Goal: Task Accomplishment & Management: Use online tool/utility

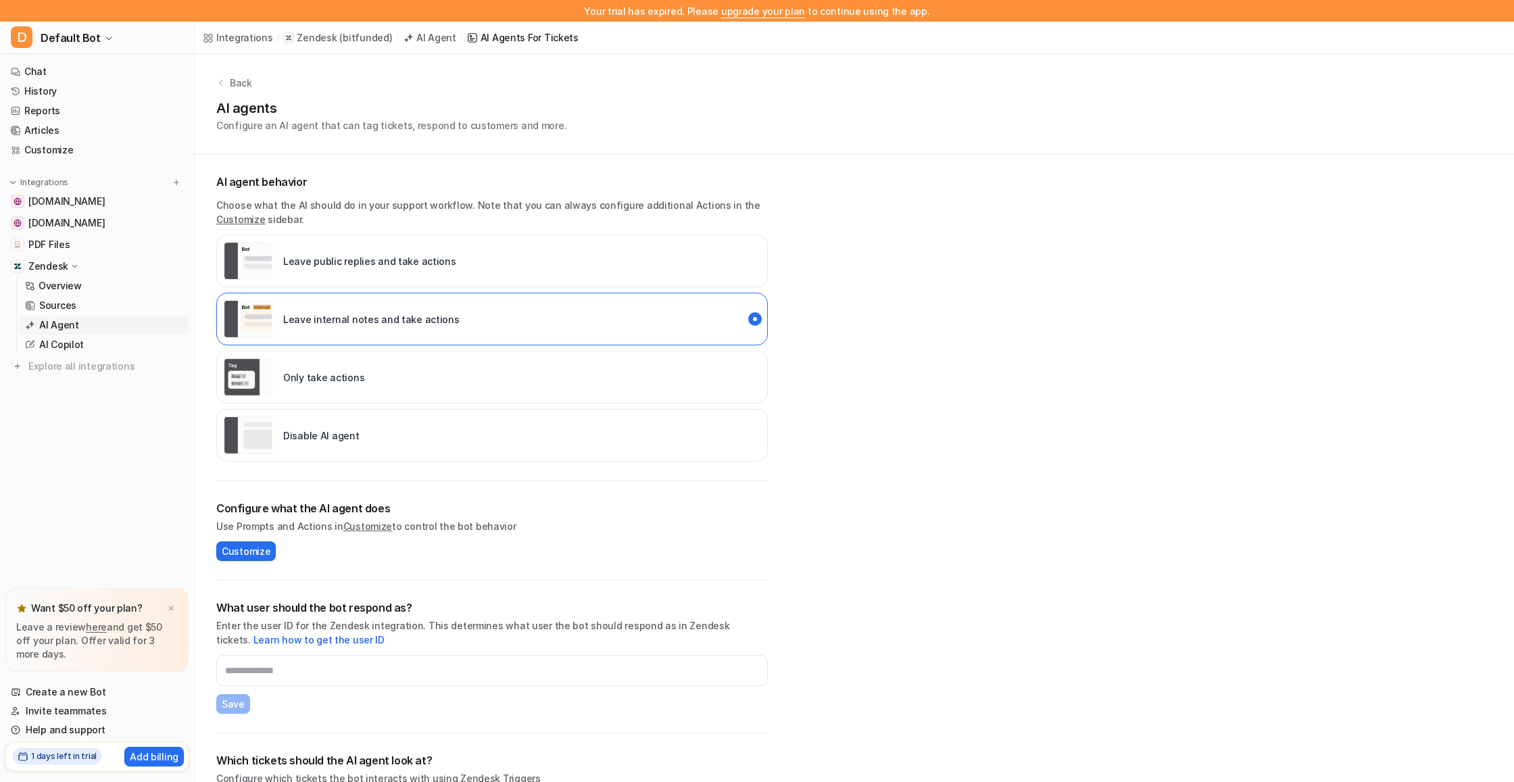
scroll to position [50, 0]
